Goal: Information Seeking & Learning: Compare options

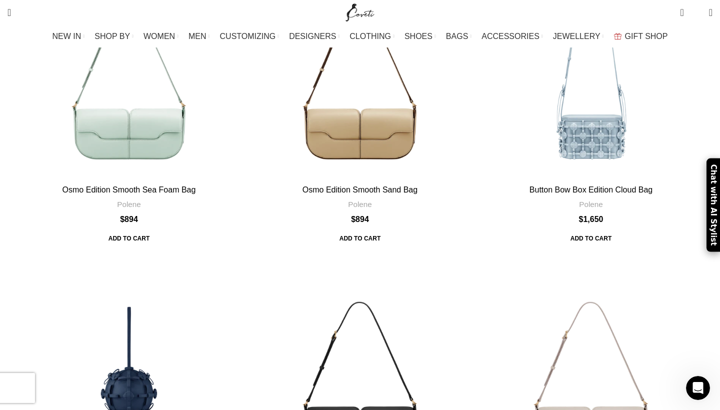
scroll to position [3101, 0]
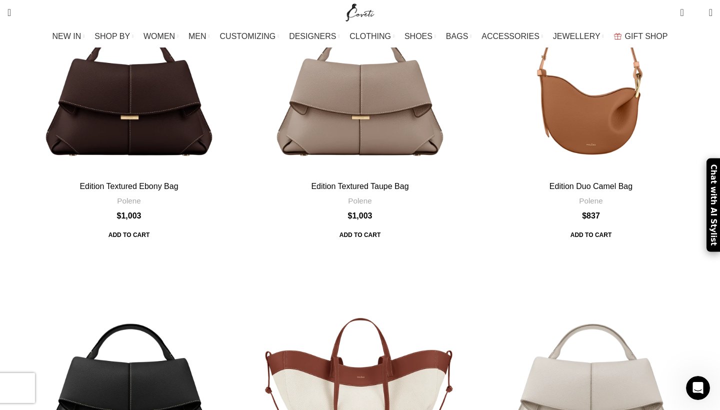
scroll to position [5819, 0]
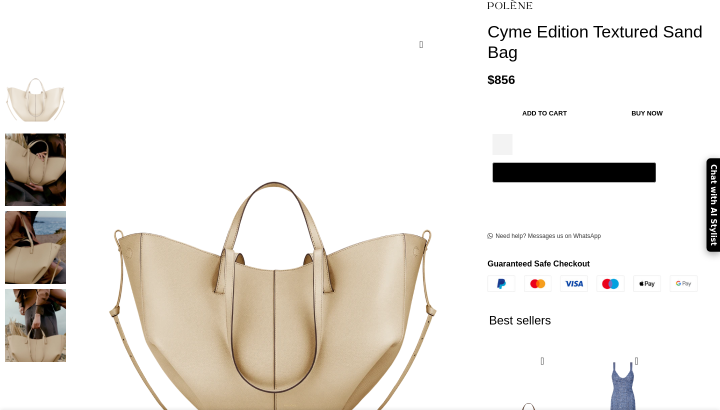
scroll to position [148, 0]
click at [419, 201] on img at bounding box center [172, 226] width 500 height 572
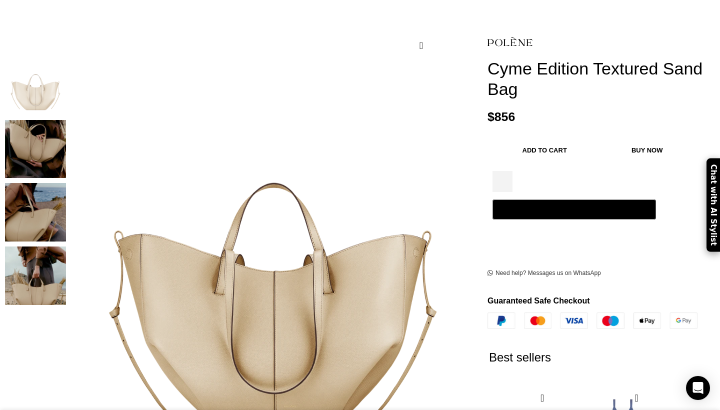
click at [66, 138] on img "2 / 4" at bounding box center [35, 149] width 61 height 58
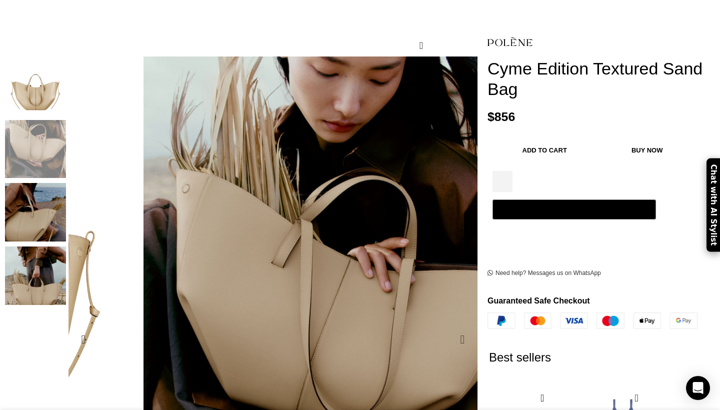
click at [445, 241] on img "2 / 4" at bounding box center [37, 347] width 914 height 1279
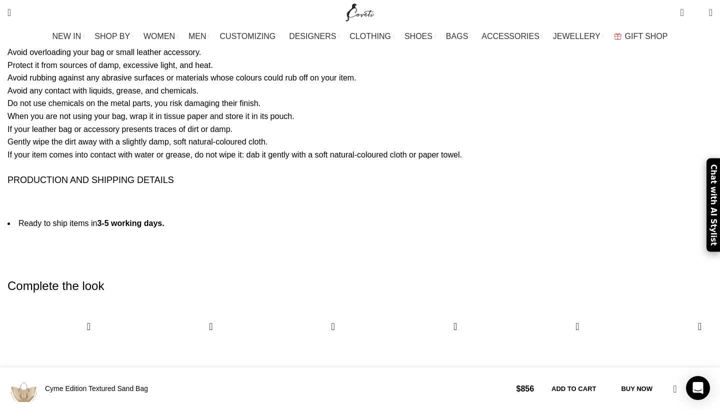
scroll to position [1768, 0]
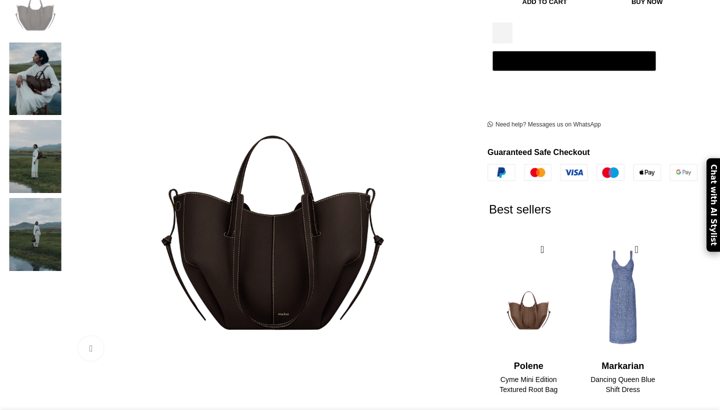
click at [316, 185] on img at bounding box center [224, 81] width 500 height 572
click at [66, 42] on img at bounding box center [35, 78] width 61 height 73
click at [66, 120] on img at bounding box center [35, 156] width 61 height 73
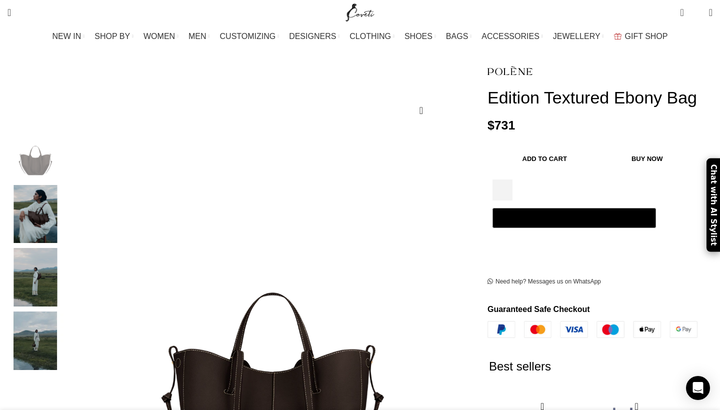
scroll to position [0, 105]
